Goal: Transaction & Acquisition: Purchase product/service

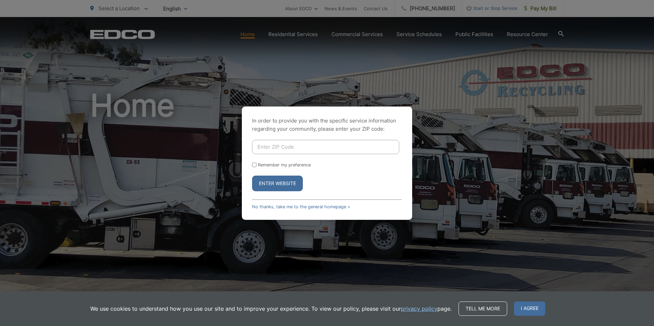
click at [311, 143] on input "Enter ZIP Code" at bounding box center [325, 147] width 147 height 14
type input "92082"
click at [283, 182] on button "Enter Website" at bounding box center [277, 184] width 51 height 16
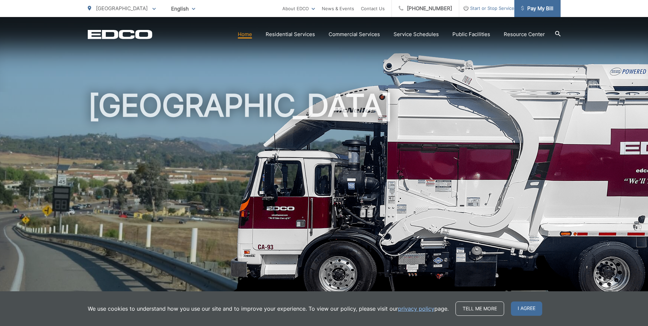
click at [536, 9] on span "Pay My Bill" at bounding box center [538, 8] width 32 height 8
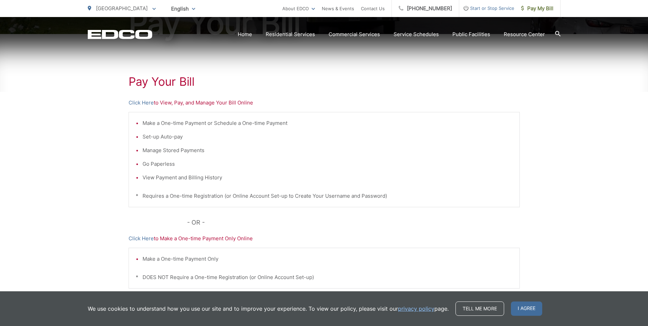
scroll to position [158, 0]
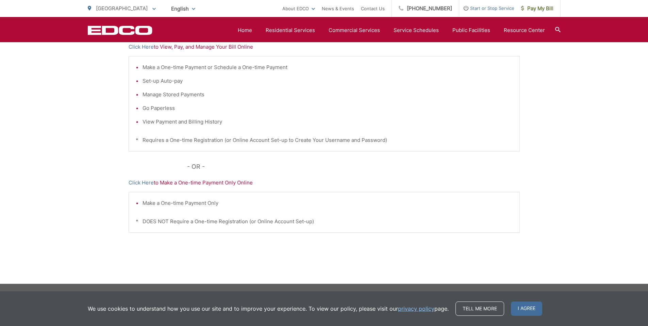
click at [518, 305] on span "I agree" at bounding box center [526, 309] width 31 height 14
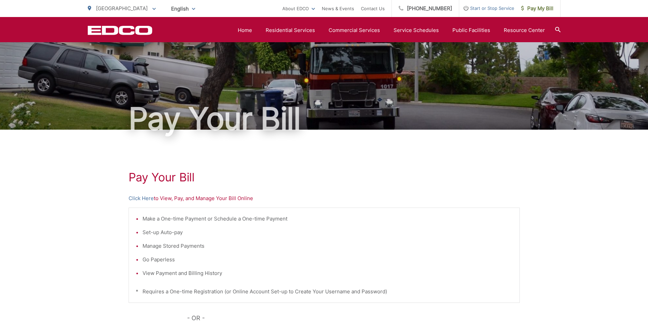
scroll to position [0, 0]
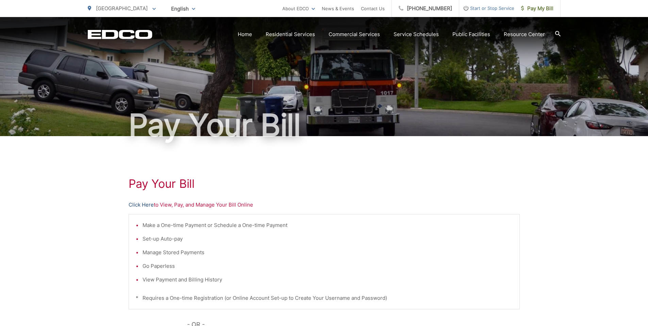
click at [145, 202] on link "Click Here" at bounding box center [141, 205] width 25 height 8
